Goal: Task Accomplishment & Management: Use online tool/utility

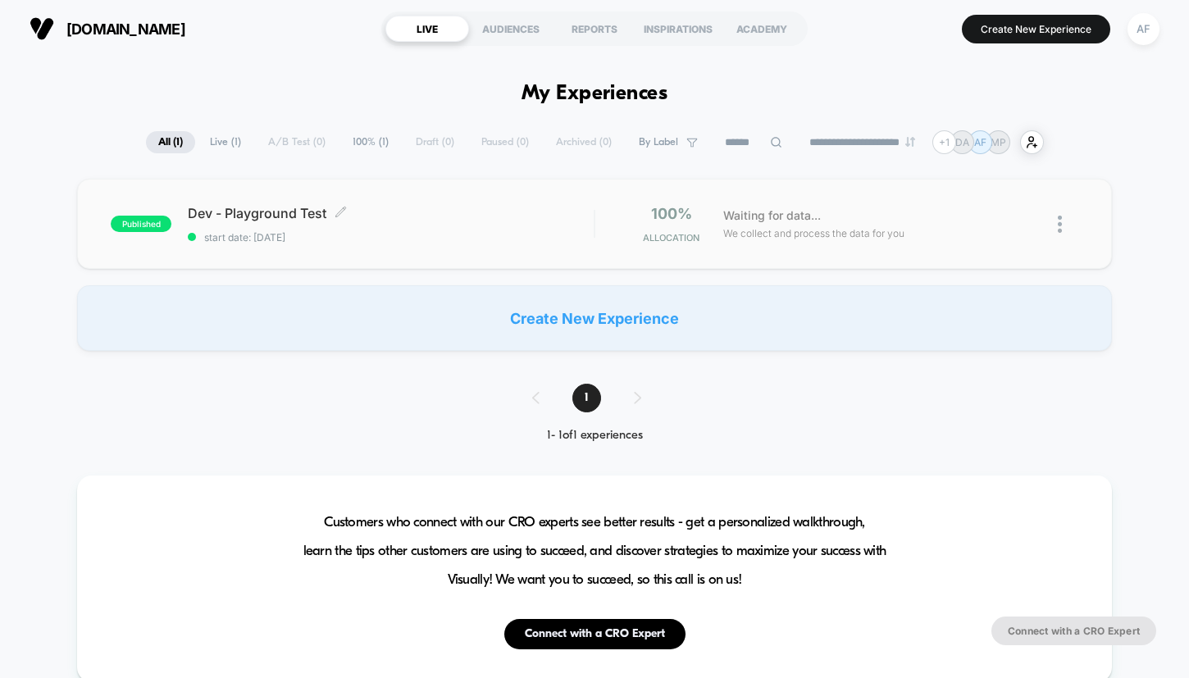
click at [266, 218] on span "Dev - Playground Test Click to edit experience details" at bounding box center [391, 213] width 406 height 16
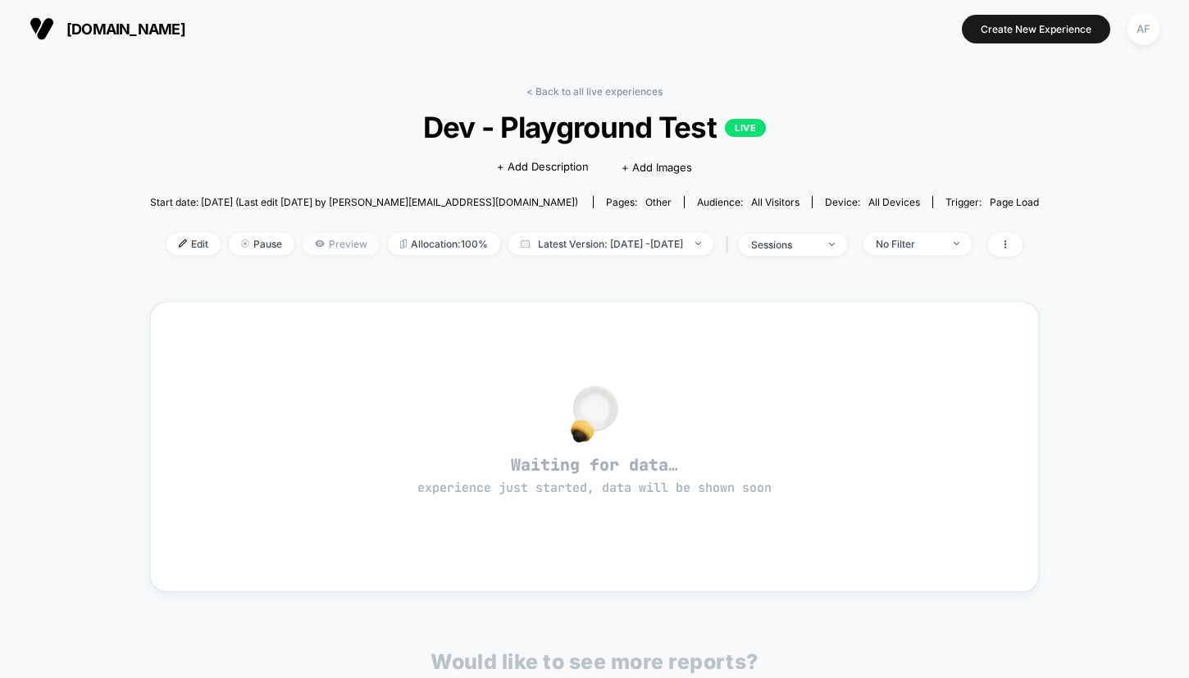
click at [332, 244] on span "Preview" at bounding box center [341, 244] width 77 height 22
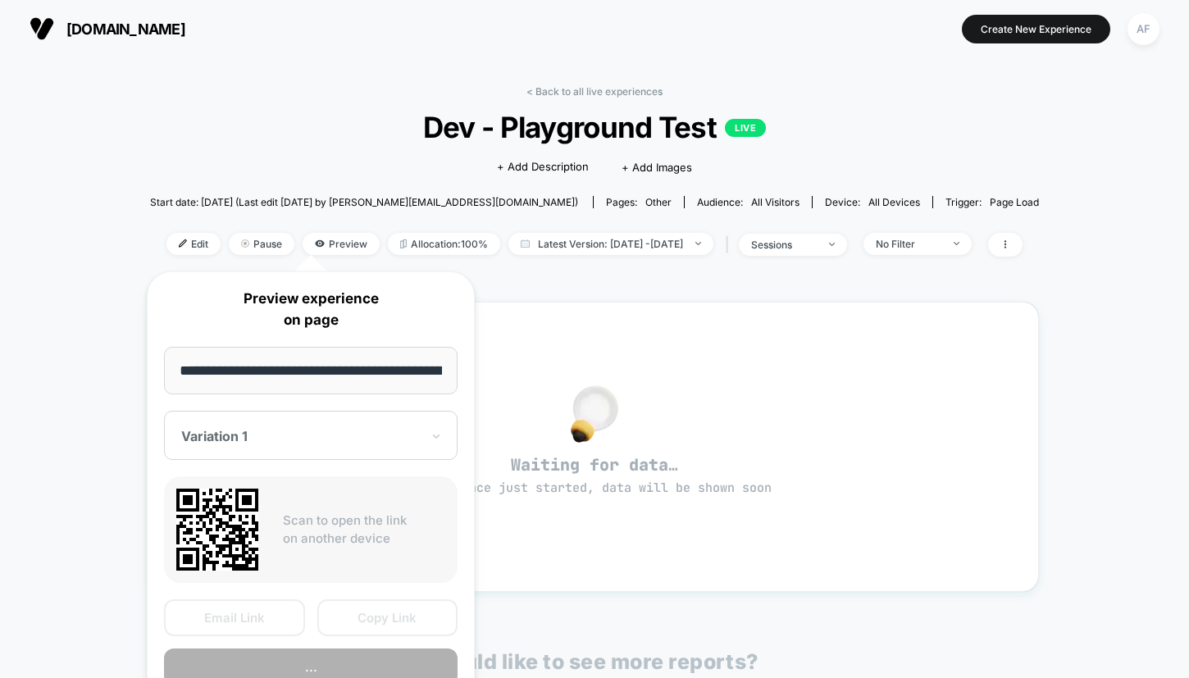
scroll to position [0, 135]
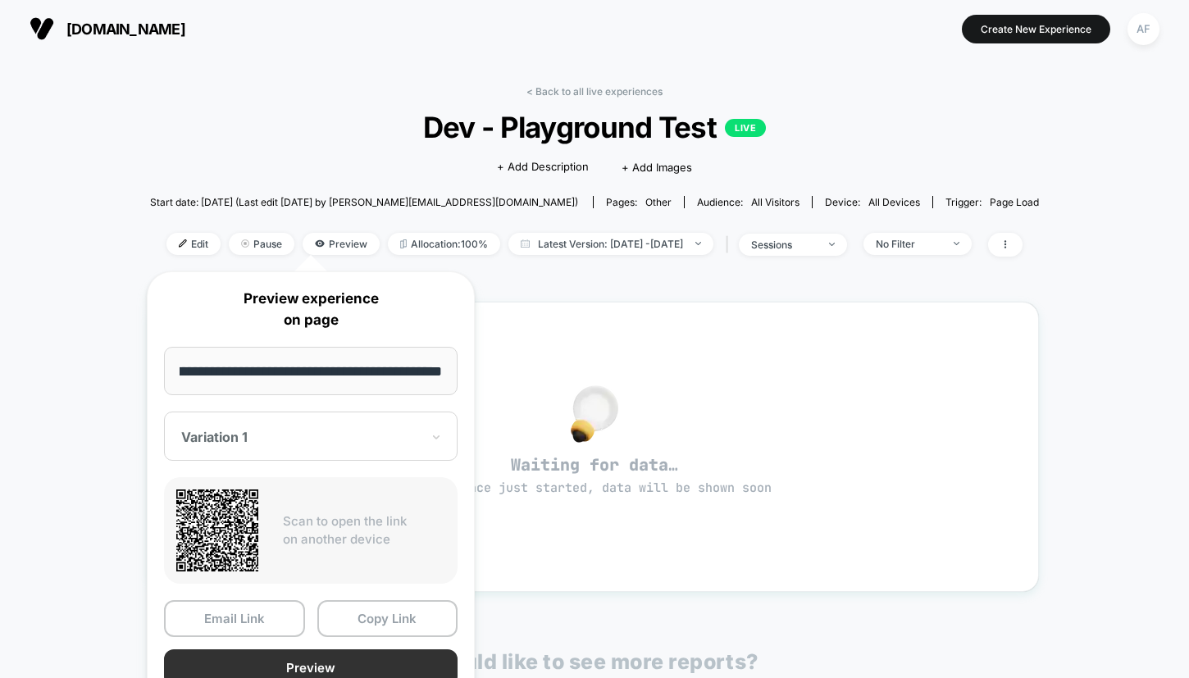
click at [354, 659] on button "Preview" at bounding box center [311, 668] width 294 height 37
